Goal: Transaction & Acquisition: Purchase product/service

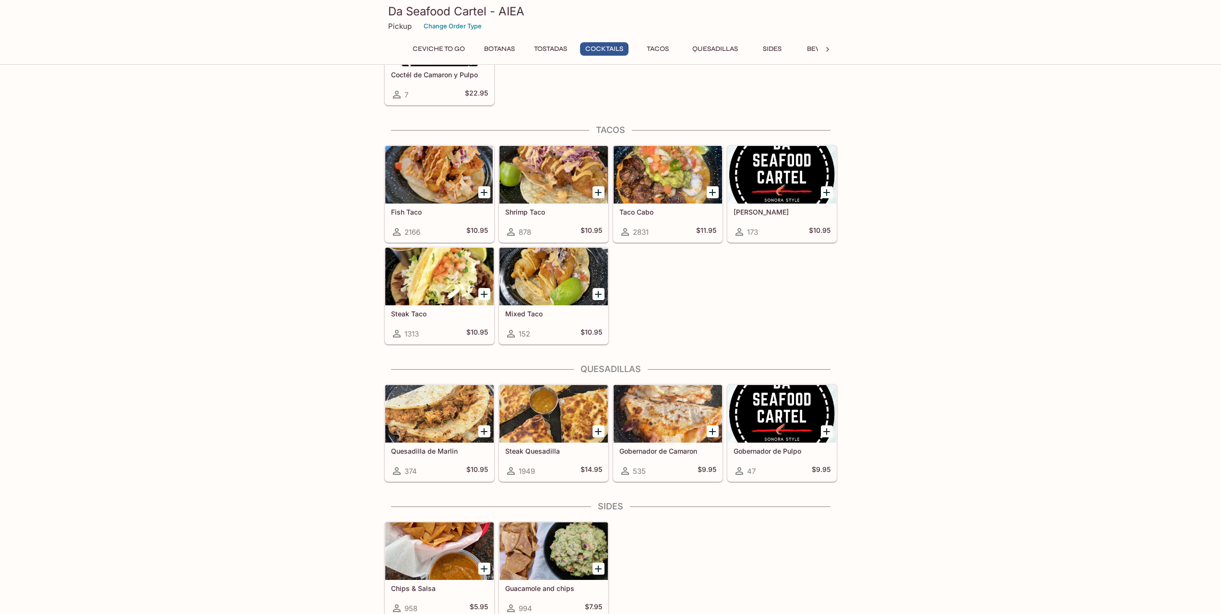
scroll to position [1191, 0]
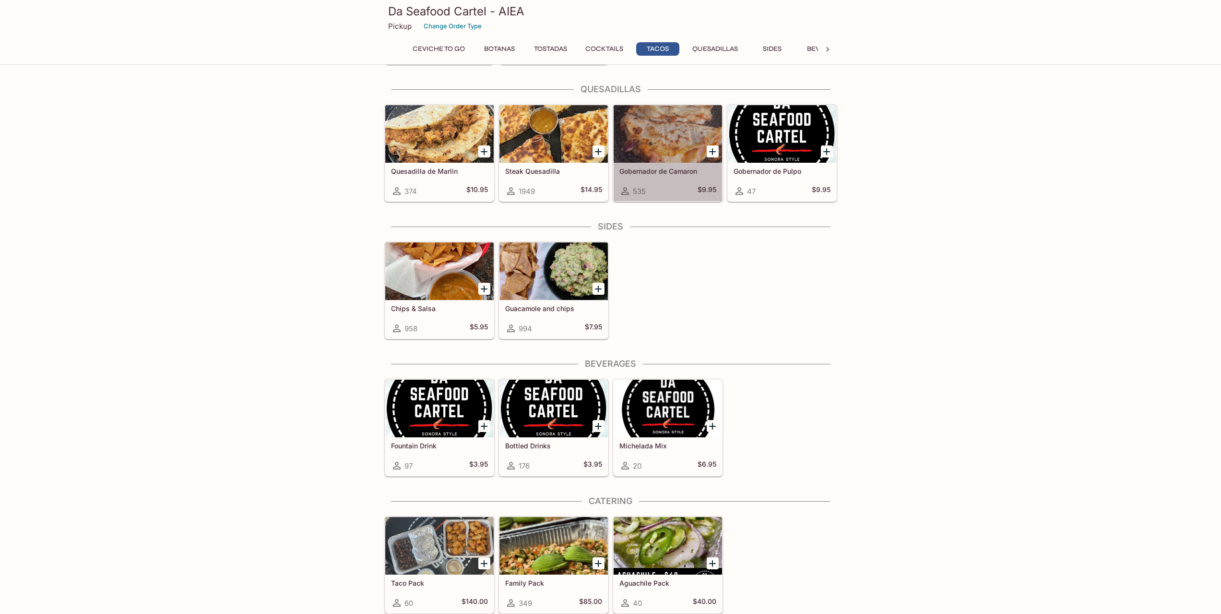
click at [665, 171] on h5 "Gobernador de Camaron" at bounding box center [667, 171] width 97 height 8
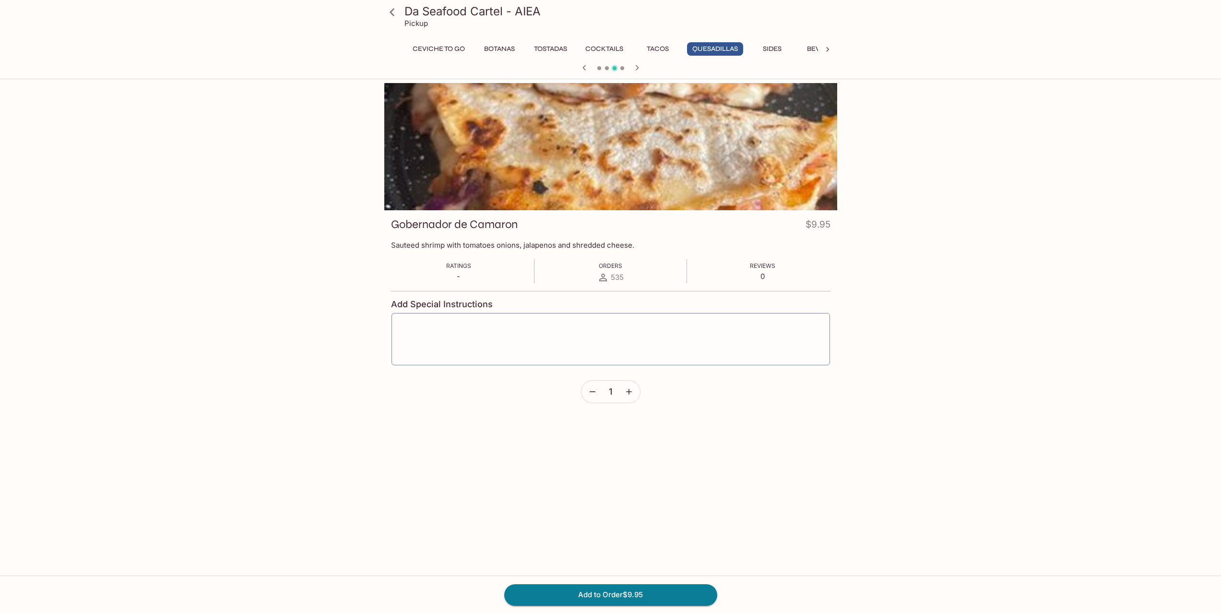
click at [616, 174] on div at bounding box center [610, 146] width 453 height 127
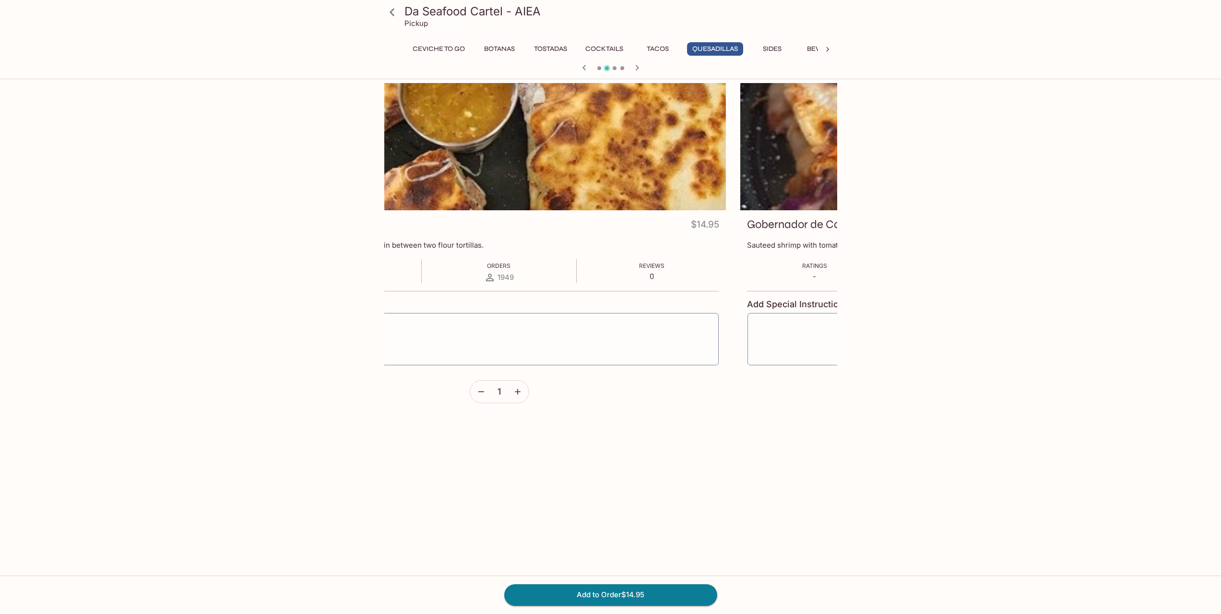
click at [402, 167] on div at bounding box center [499, 146] width 453 height 127
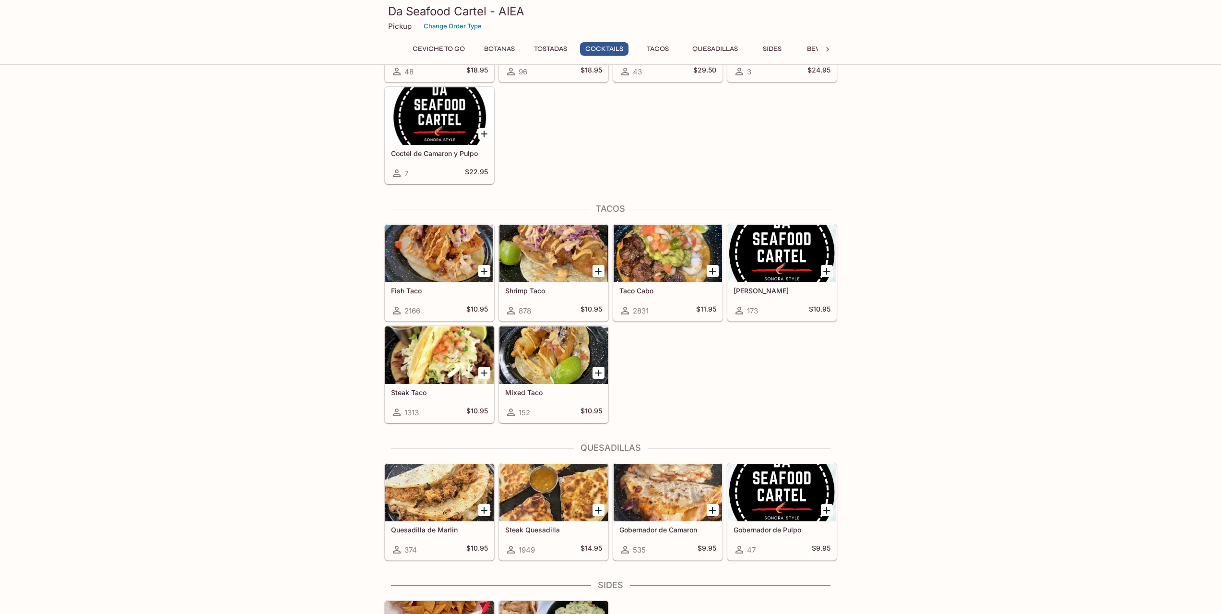
scroll to position [760, 0]
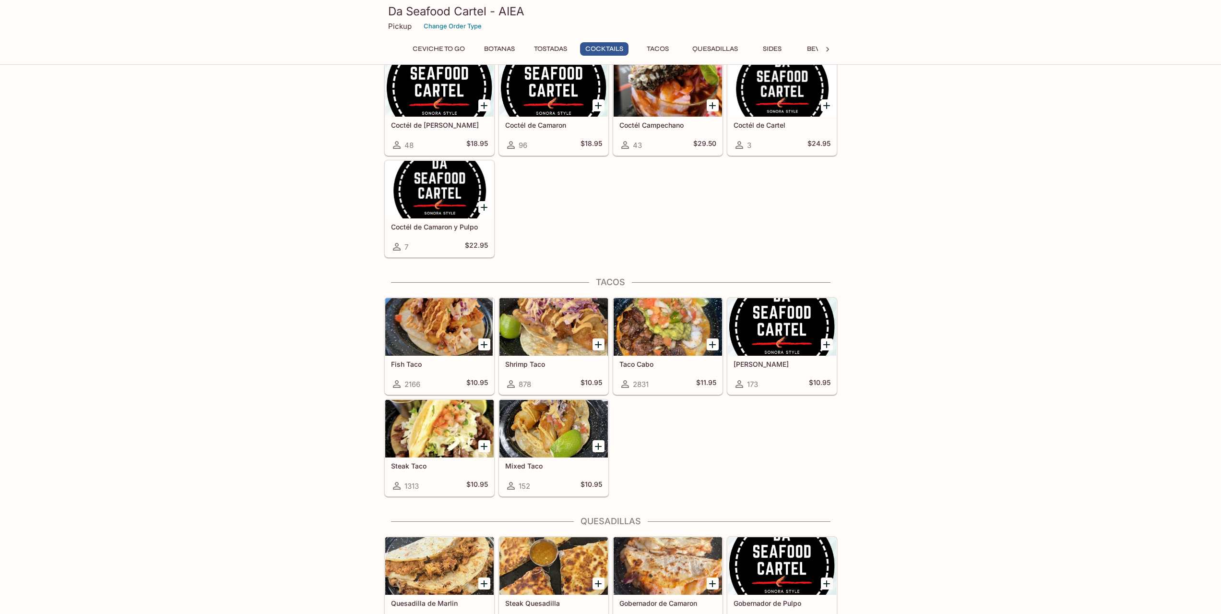
click at [760, 357] on div "[PERSON_NAME] 173 $10.95" at bounding box center [782, 375] width 108 height 38
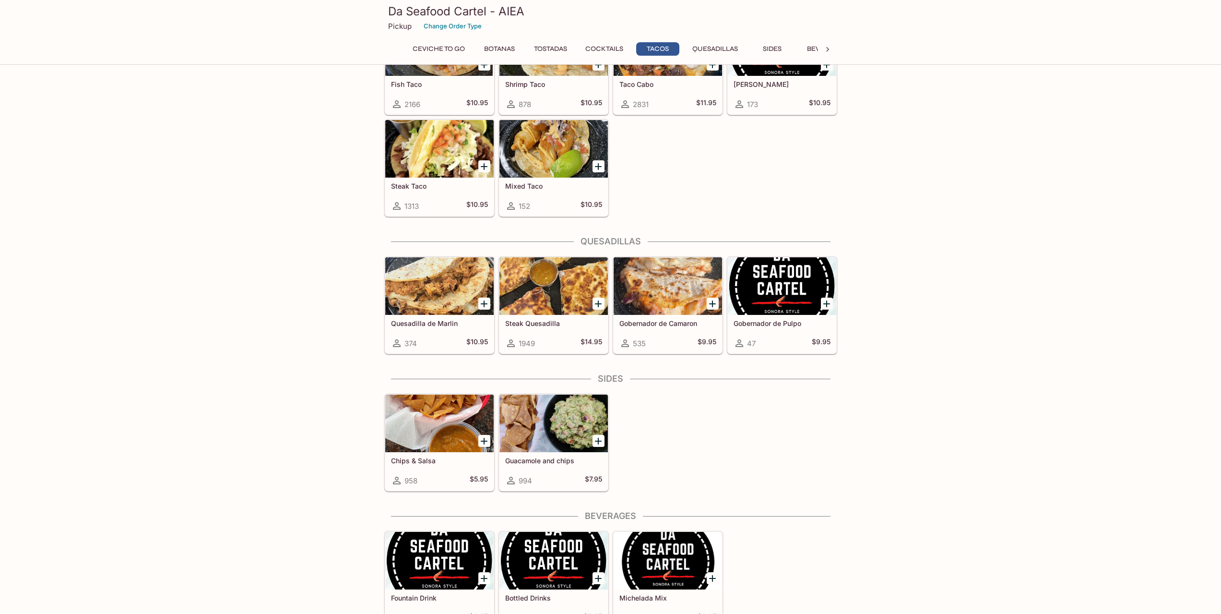
scroll to position [1056, 0]
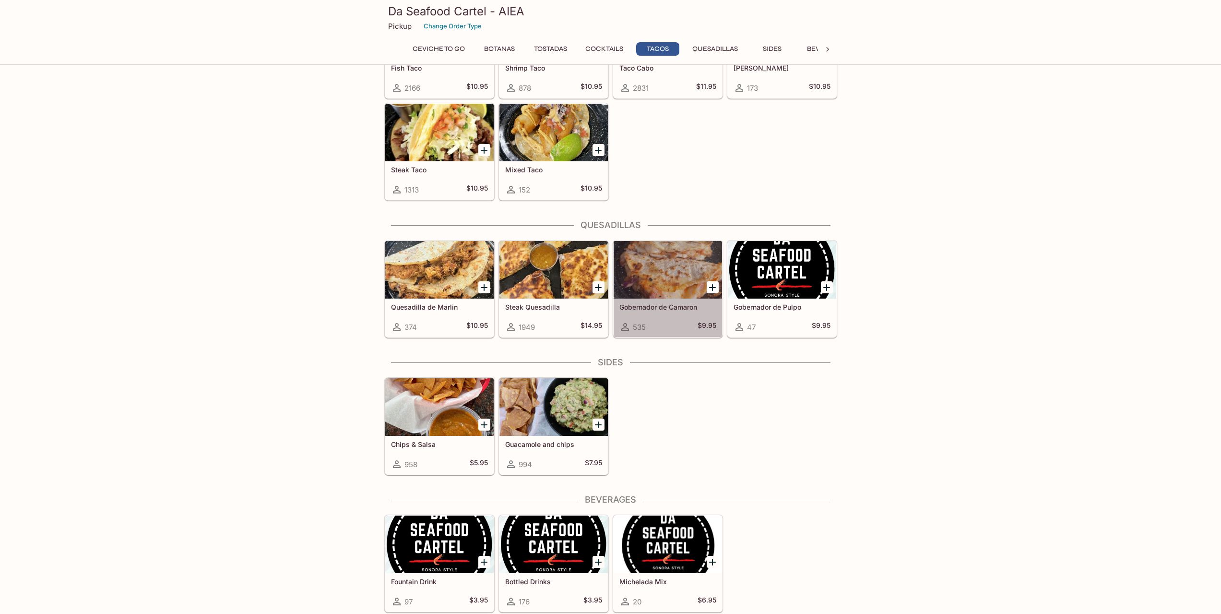
click at [673, 306] on h5 "Gobernador de Camaron" at bounding box center [667, 307] width 97 height 8
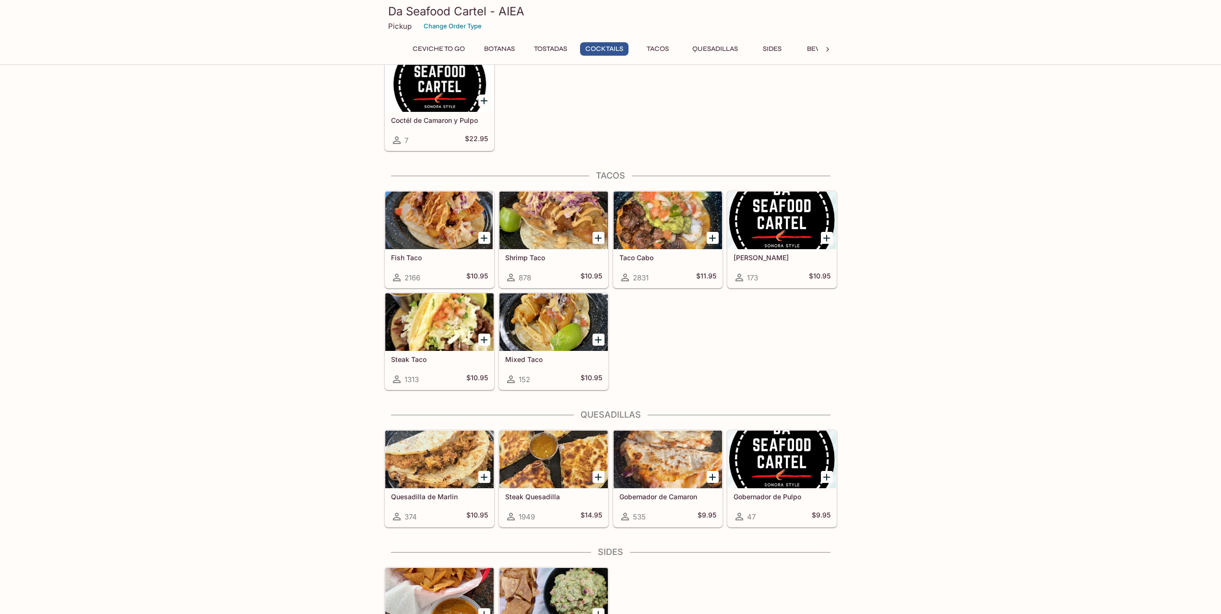
scroll to position [864, 0]
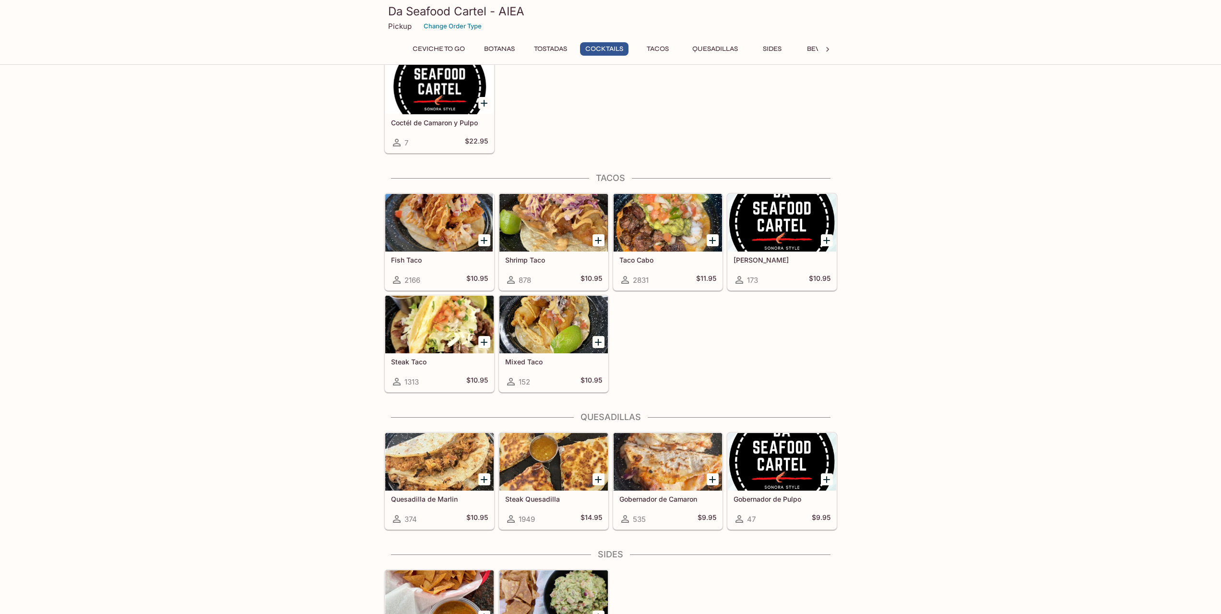
click at [528, 246] on div at bounding box center [554, 223] width 108 height 58
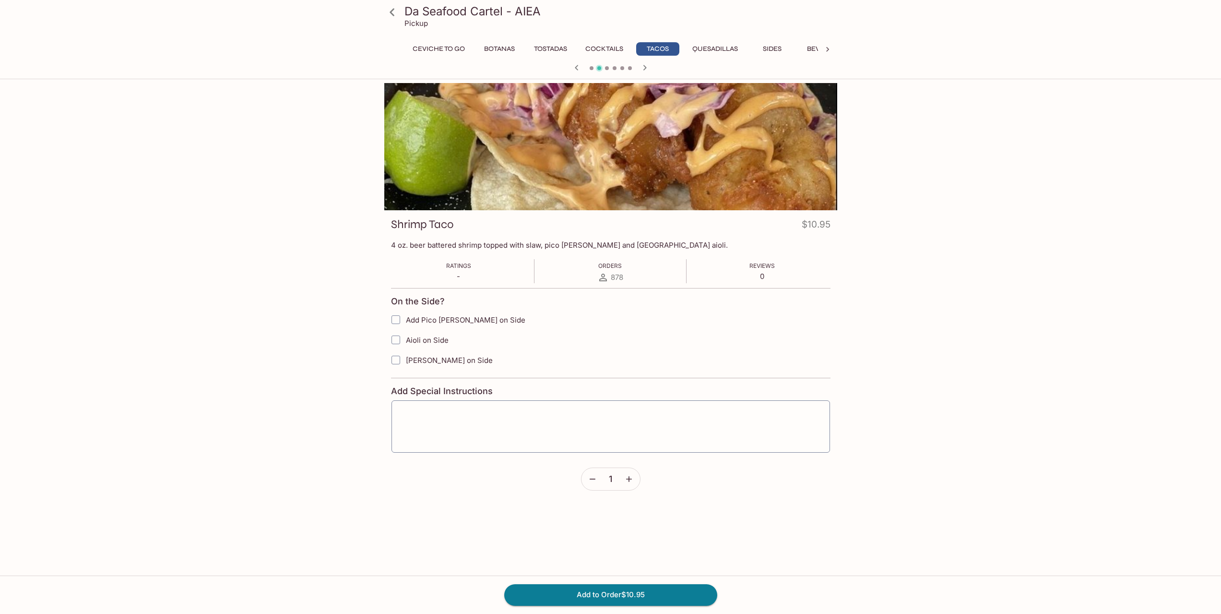
click at [395, 316] on input "Add Pico [PERSON_NAME] on Side" at bounding box center [395, 319] width 19 height 19
checkbox input "true"
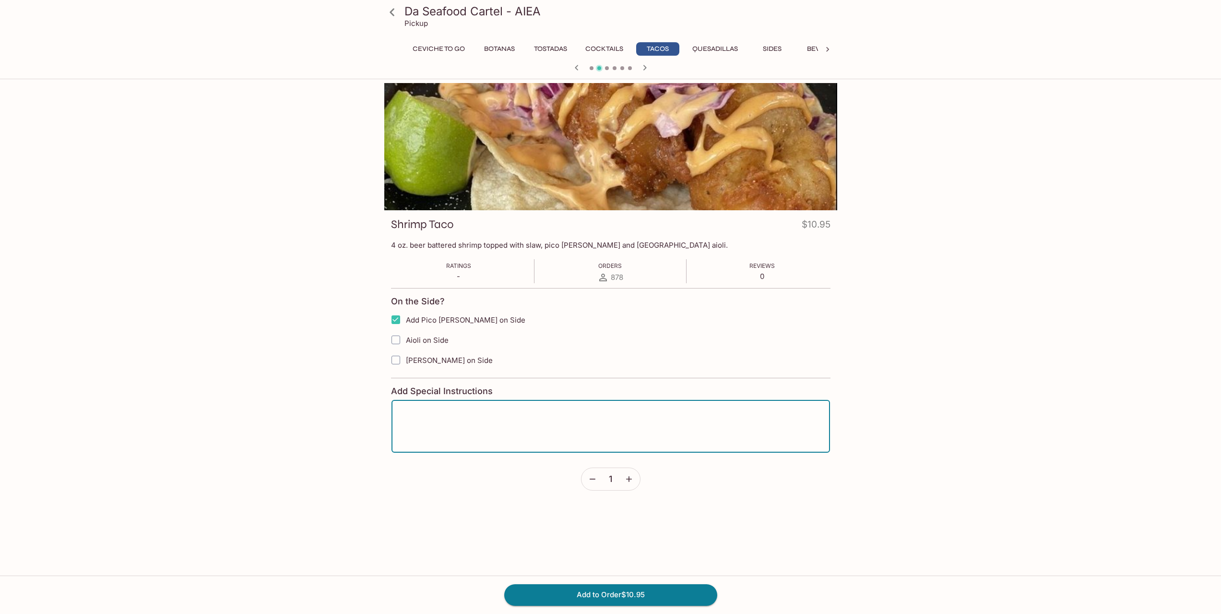
click at [638, 422] on textarea at bounding box center [610, 426] width 425 height 36
type textarea "Pico on the side"
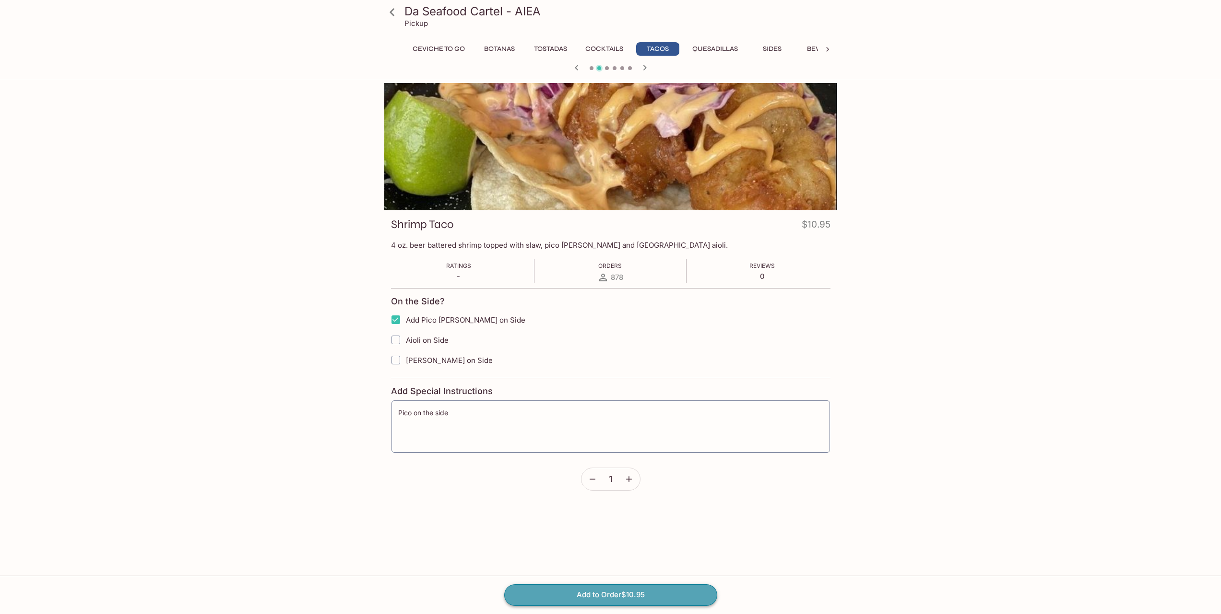
click at [604, 590] on button "Add to Order $10.95" at bounding box center [610, 594] width 213 height 21
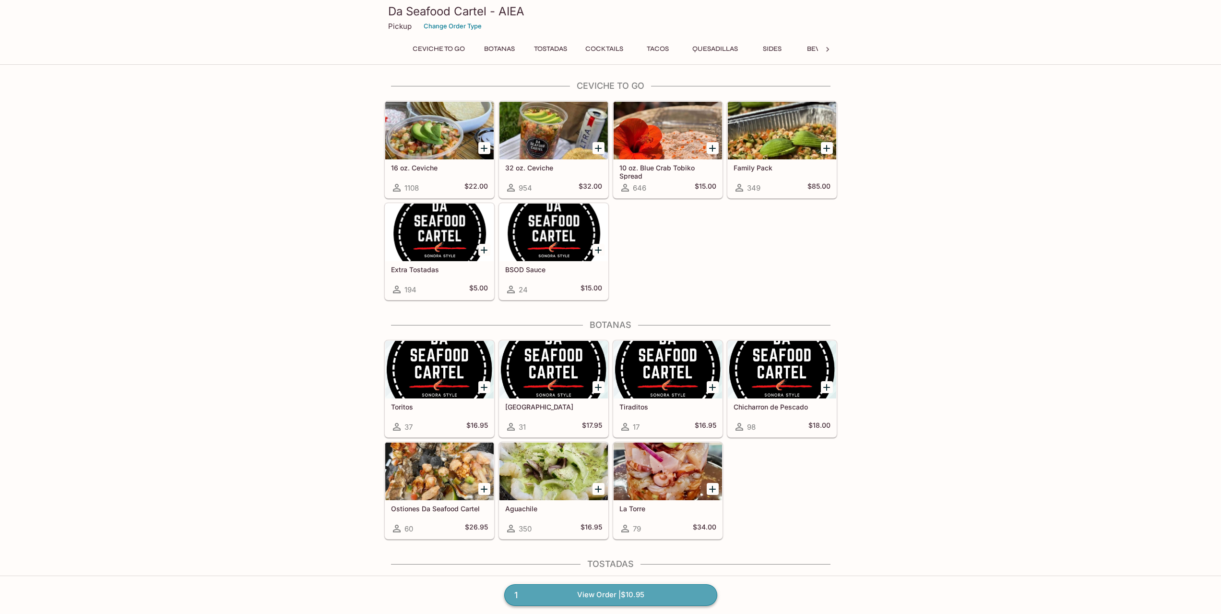
click at [614, 596] on link "1 View Order | $10.95" at bounding box center [610, 594] width 213 height 21
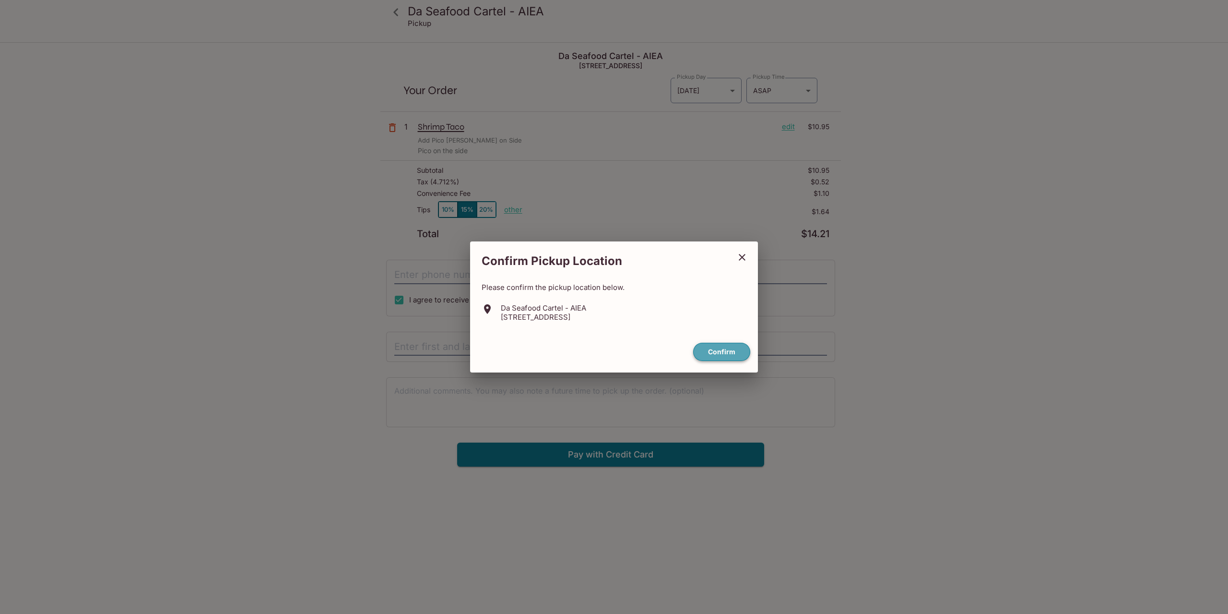
click at [723, 356] on button "Confirm" at bounding box center [721, 352] width 57 height 19
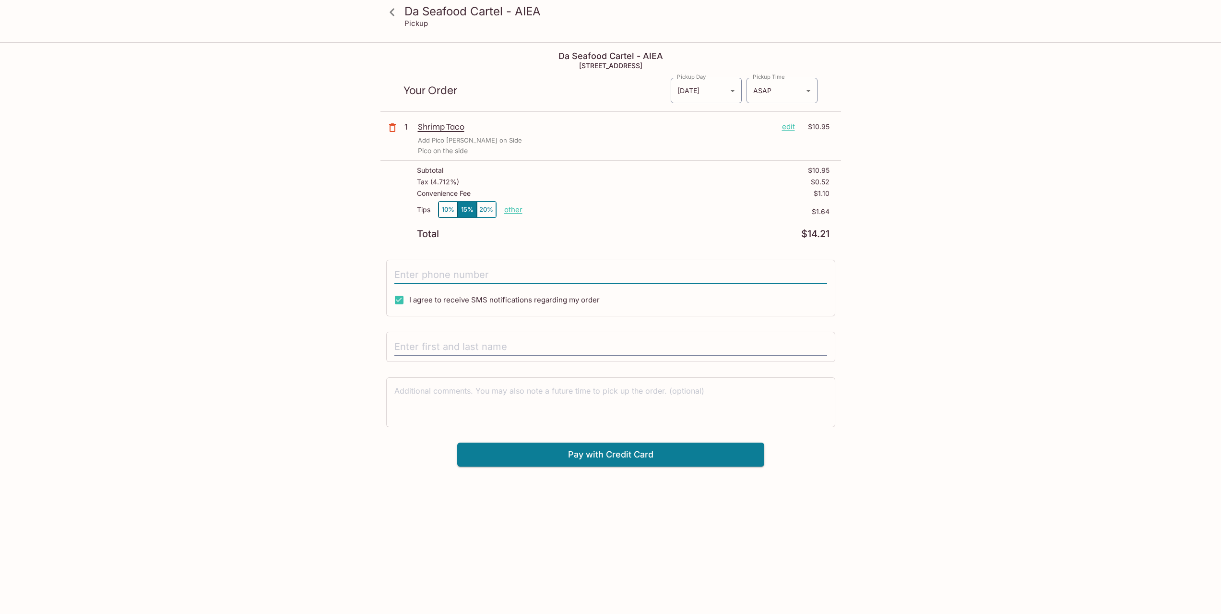
click at [513, 273] on input "tel" at bounding box center [610, 275] width 433 height 18
type input "[PHONE_NUMBER]"
click at [441, 206] on button "10%" at bounding box center [448, 210] width 19 height 16
click at [499, 339] on input "text" at bounding box center [610, 347] width 433 height 18
type input "[PERSON_NAME]"
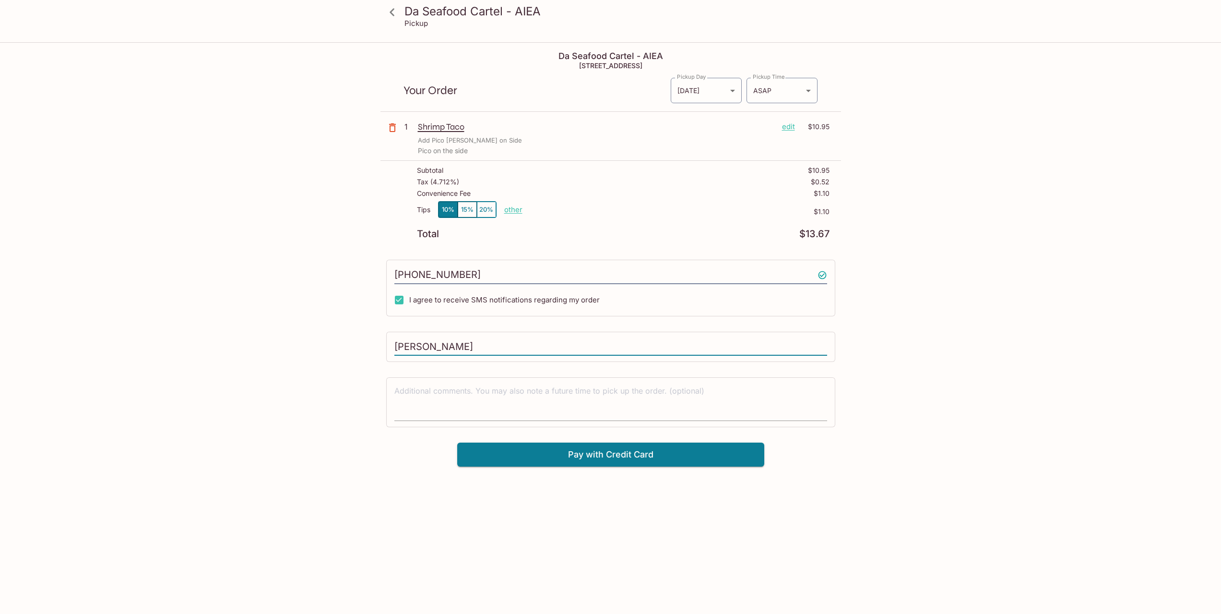
click at [568, 405] on textarea at bounding box center [610, 401] width 433 height 33
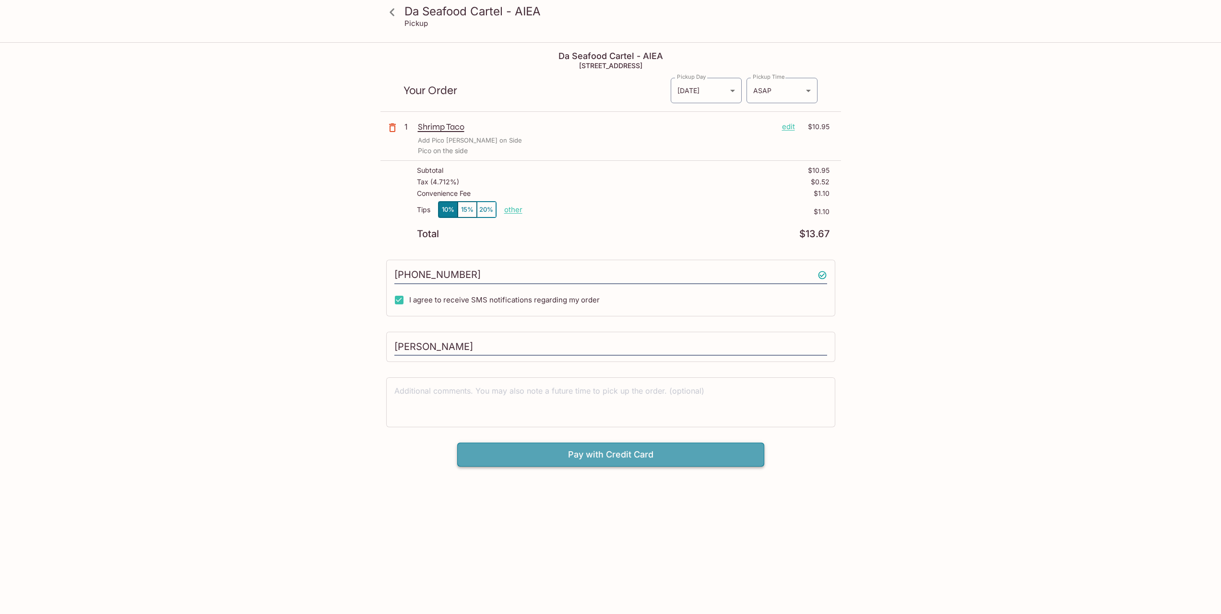
click at [612, 454] on button "Pay with Credit Card" at bounding box center [610, 454] width 307 height 24
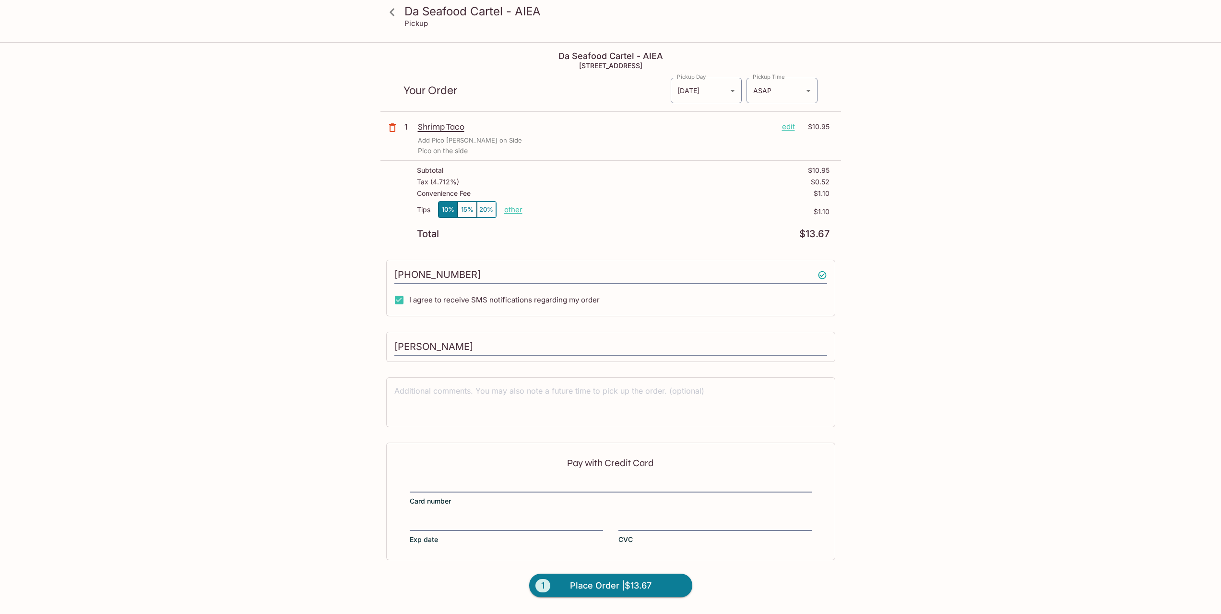
scroll to position [43, 0]
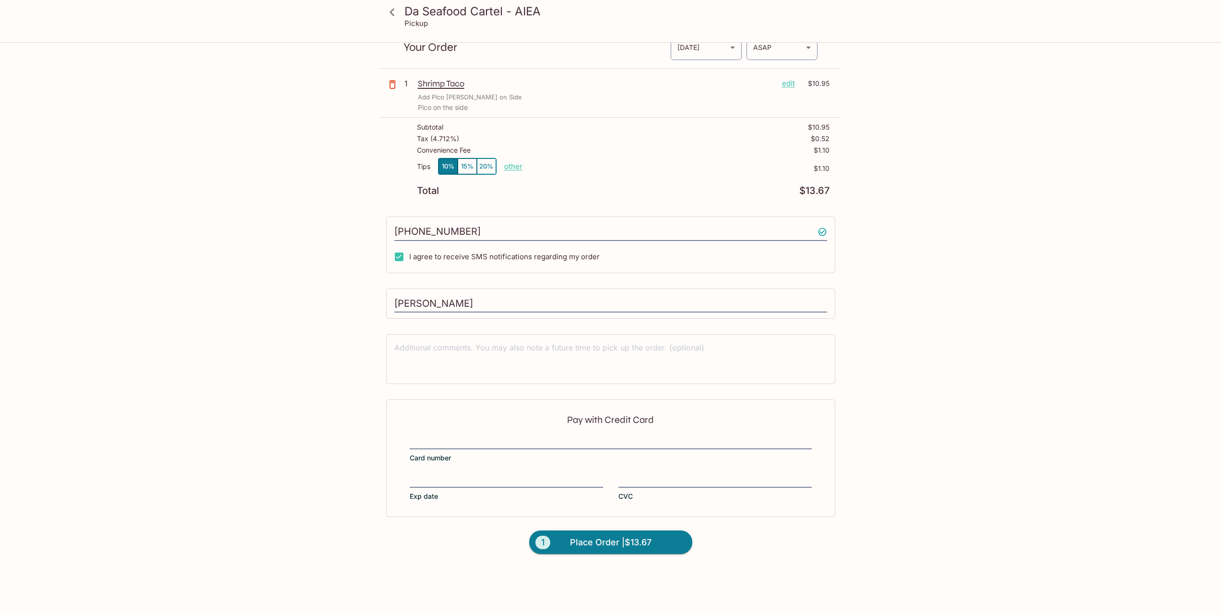
click at [508, 434] on div "Pay with Credit Card Card number Exp date CVC" at bounding box center [610, 457] width 449 height 117
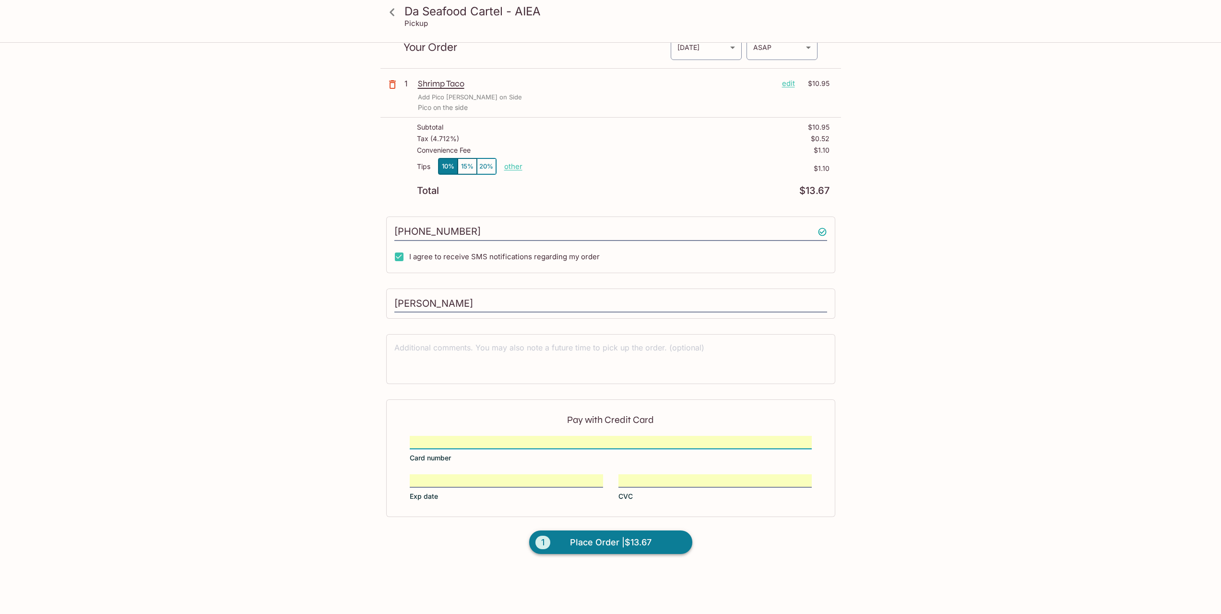
click at [589, 538] on span "Place Order | $13.67" at bounding box center [611, 542] width 82 height 15
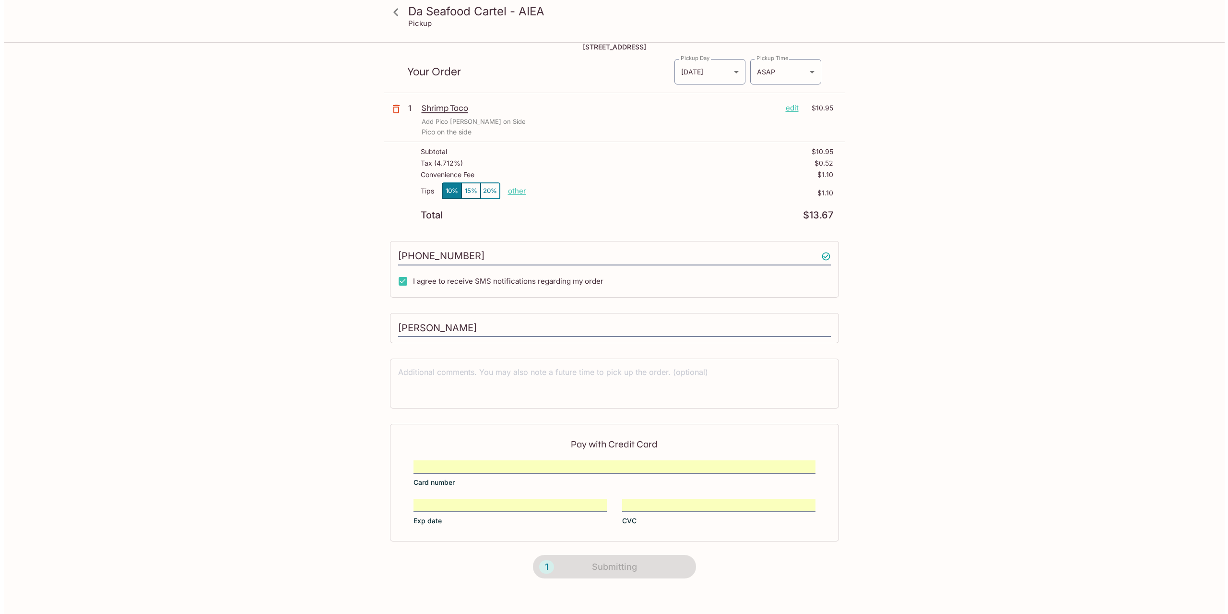
scroll to position [0, 0]
